Goal: Task Accomplishment & Management: Manage account settings

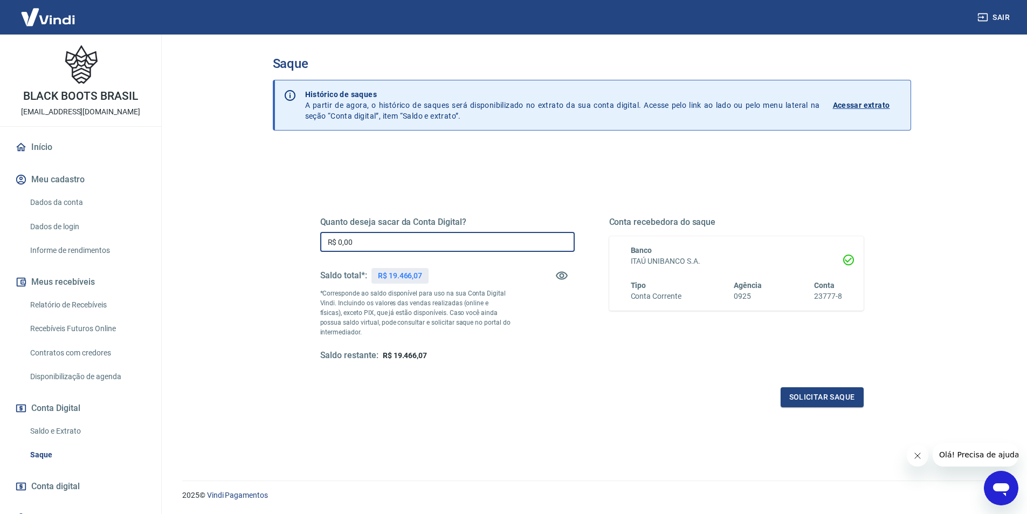
drag, startPoint x: 370, startPoint y: 238, endPoint x: 337, endPoint y: 240, distance: 33.5
click at [337, 240] on input "R$ 0,00" at bounding box center [447, 242] width 254 height 20
type input "R$ 19.460,00"
click at [838, 398] on button "Solicitar saque" at bounding box center [822, 397] width 83 height 20
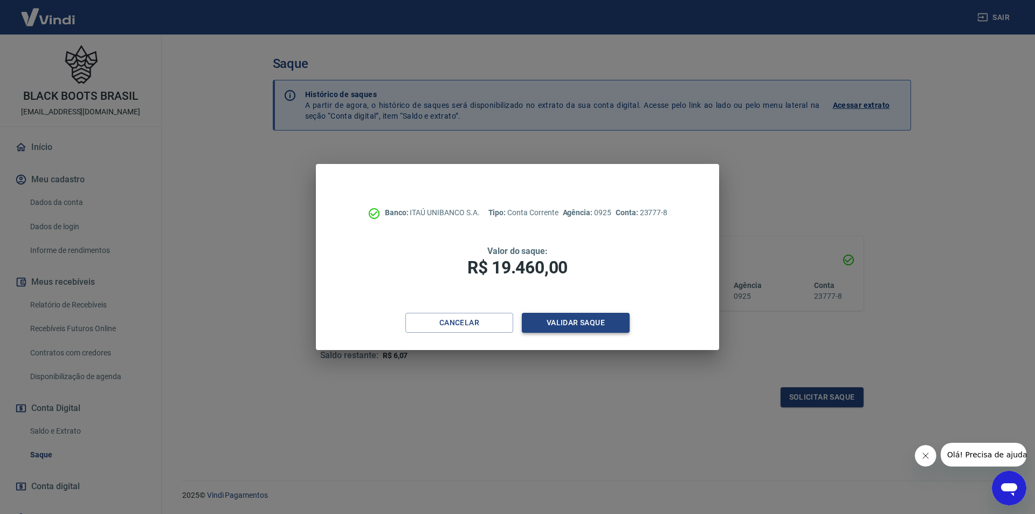
click at [616, 320] on button "Validar saque" at bounding box center [576, 323] width 108 height 20
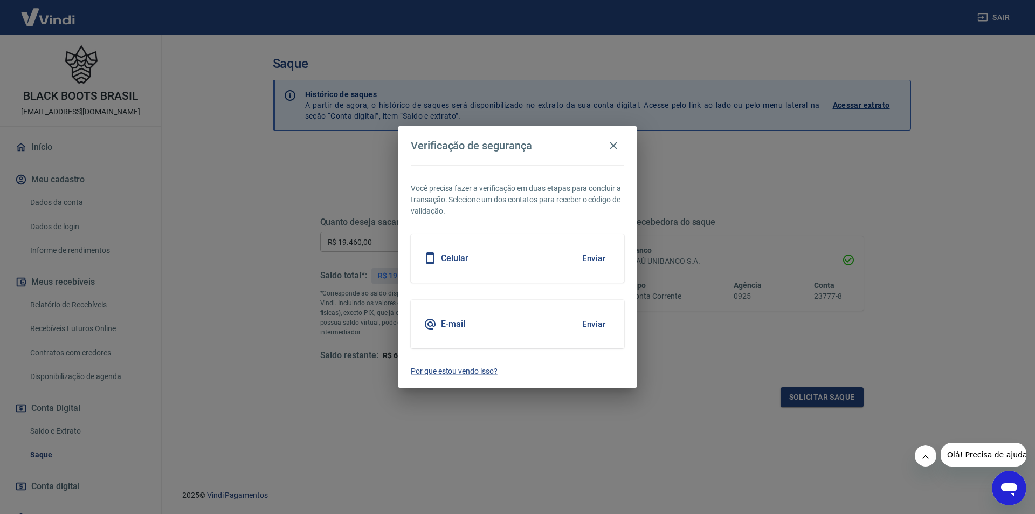
click at [457, 327] on h5 "E-mail" at bounding box center [453, 324] width 24 height 11
click at [586, 322] on button "Enviar" at bounding box center [593, 324] width 35 height 23
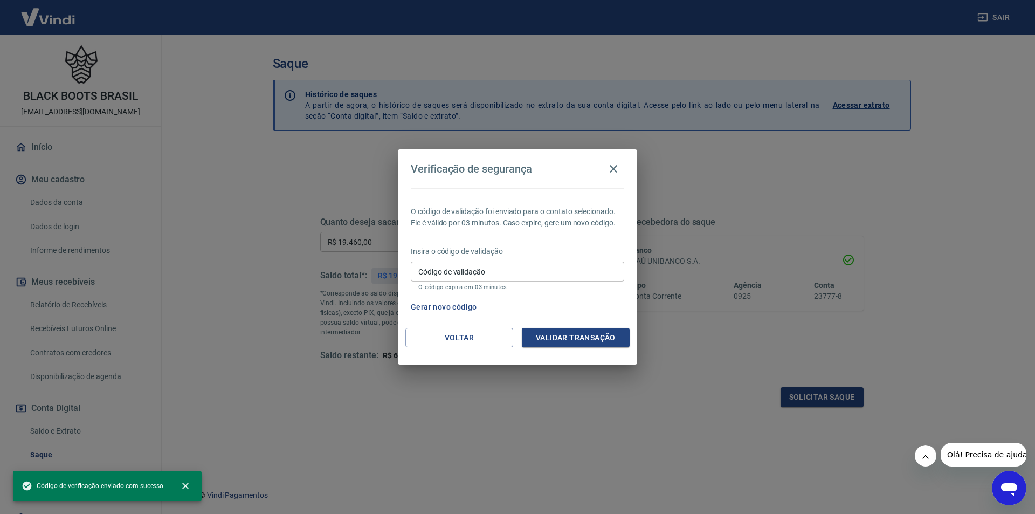
click at [441, 269] on input "Código de validação" at bounding box center [517, 271] width 213 height 20
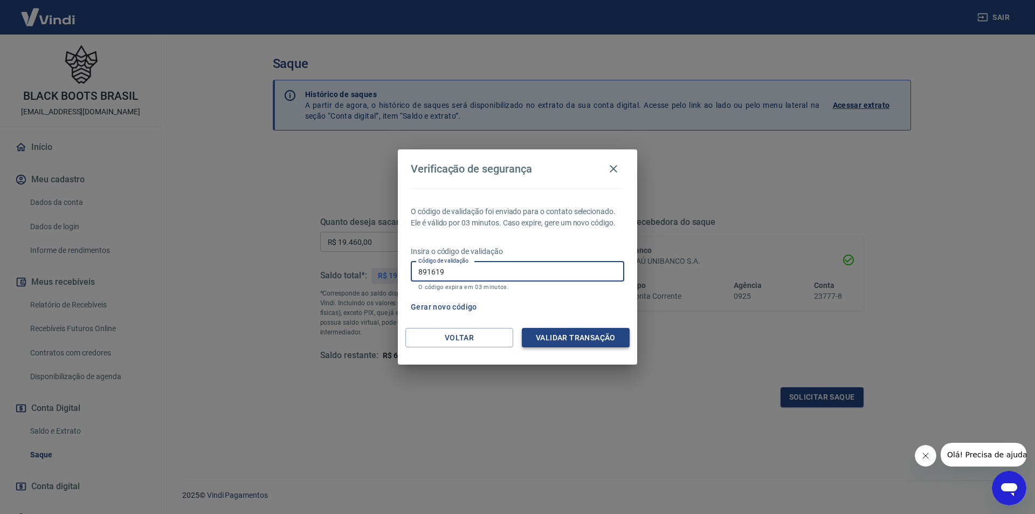
type input "891619"
click at [588, 334] on button "Validar transação" at bounding box center [576, 338] width 108 height 20
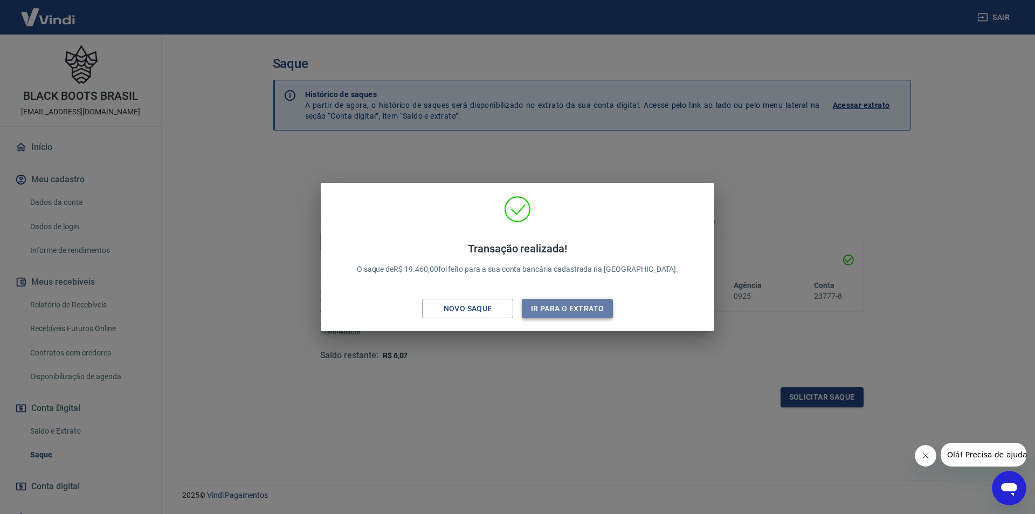
click at [571, 310] on button "Ir para o extrato" at bounding box center [567, 309] width 91 height 20
